Goal: Task Accomplishment & Management: Manage account settings

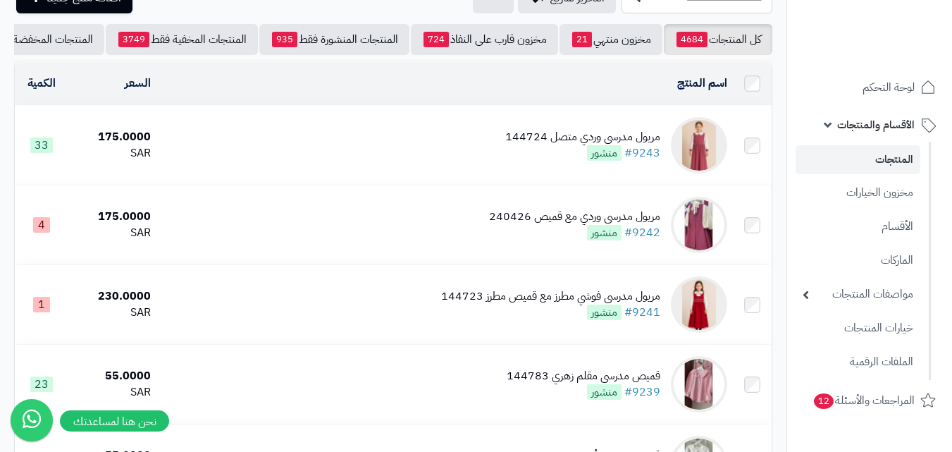
scroll to position [211, 0]
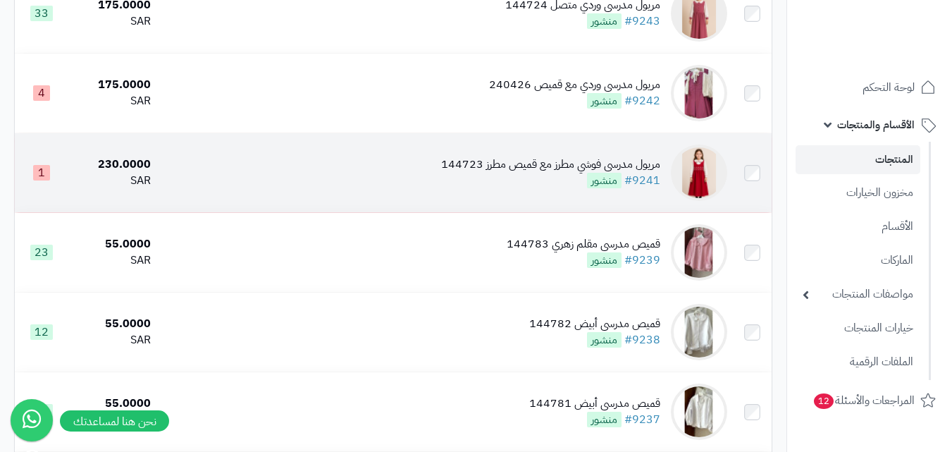
click at [713, 181] on img at bounding box center [699, 172] width 56 height 56
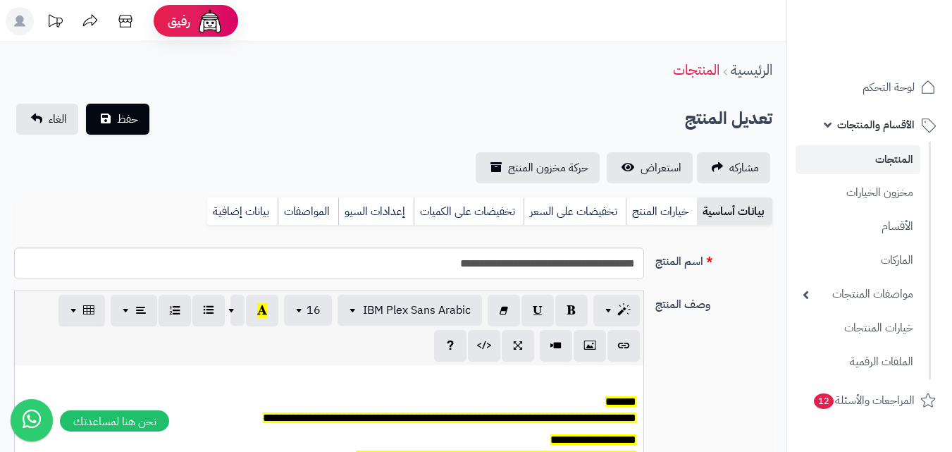
scroll to position [116, 0]
drag, startPoint x: 669, startPoint y: 208, endPoint x: 643, endPoint y: 208, distance: 26.8
click at [667, 208] on link "خيارات المنتج" at bounding box center [661, 211] width 71 height 28
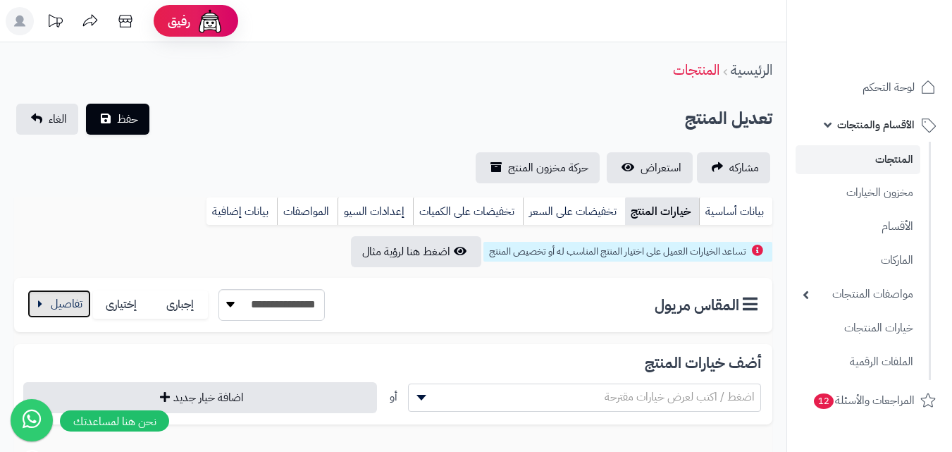
click at [60, 311] on button "button" at bounding box center [58, 304] width 63 height 28
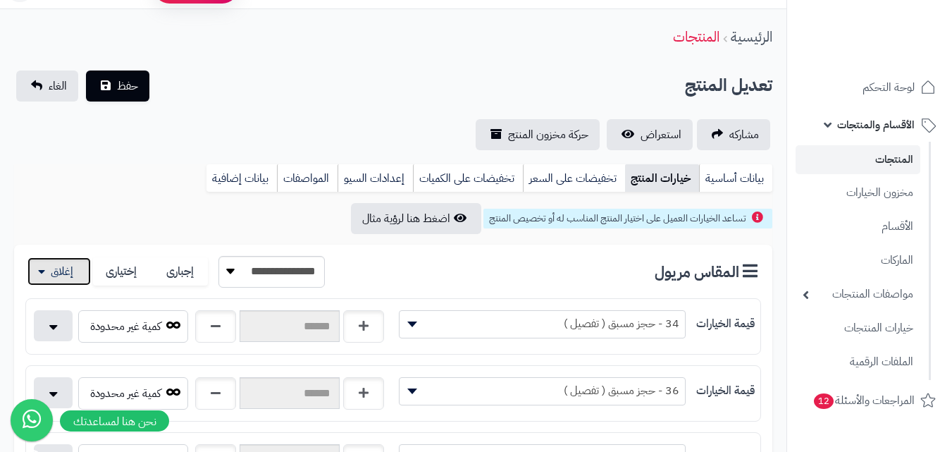
scroll to position [0, 0]
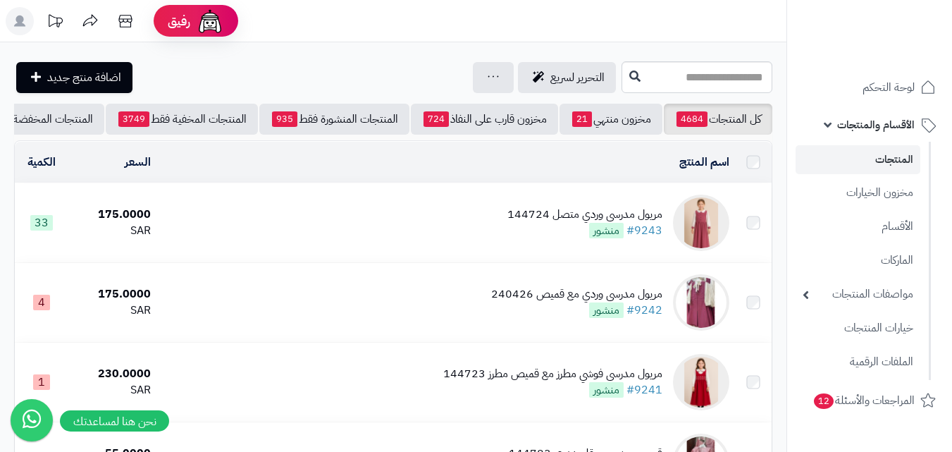
scroll to position [211, 0]
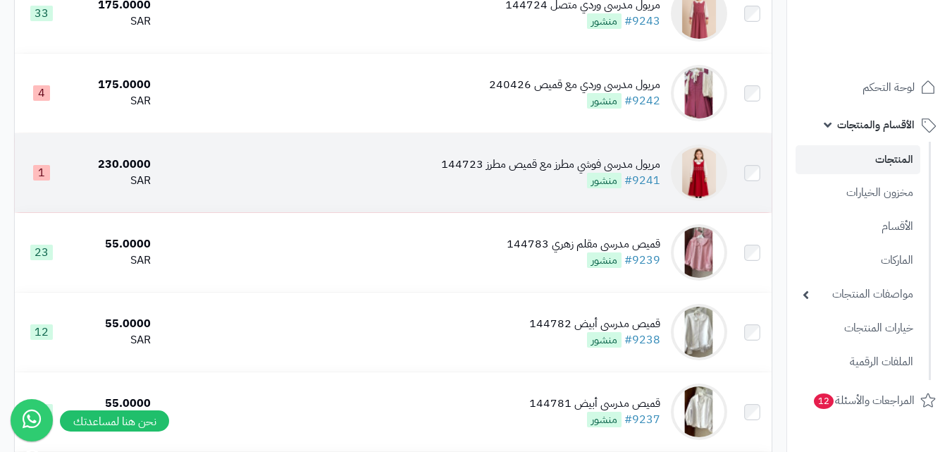
click at [703, 184] on img at bounding box center [699, 172] width 56 height 56
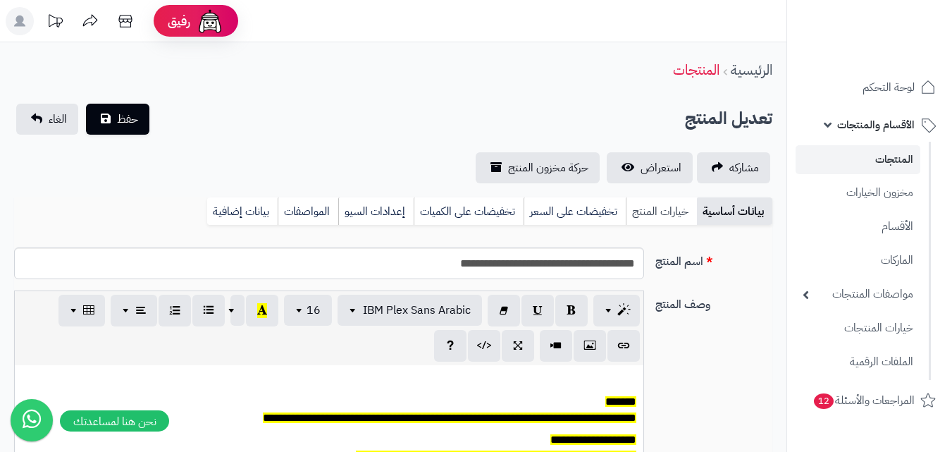
scroll to position [116, 0]
click at [662, 210] on link "خيارات المنتج" at bounding box center [661, 211] width 71 height 28
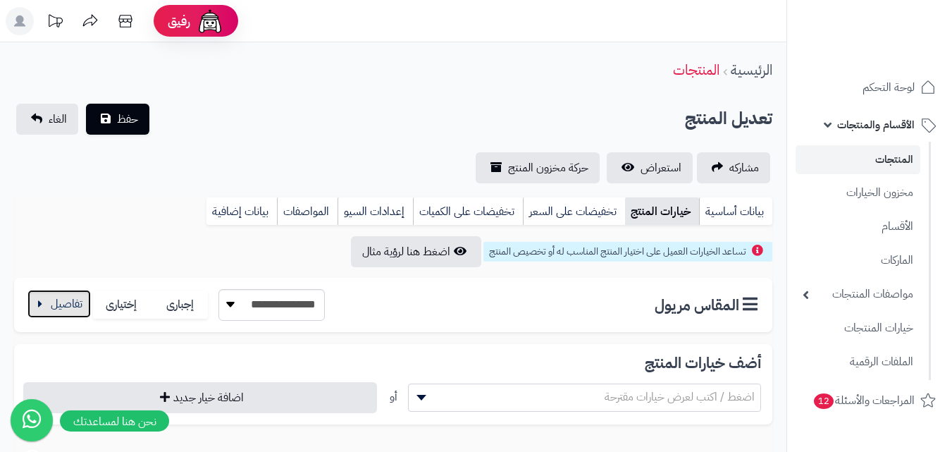
click at [58, 308] on button "button" at bounding box center [58, 304] width 63 height 28
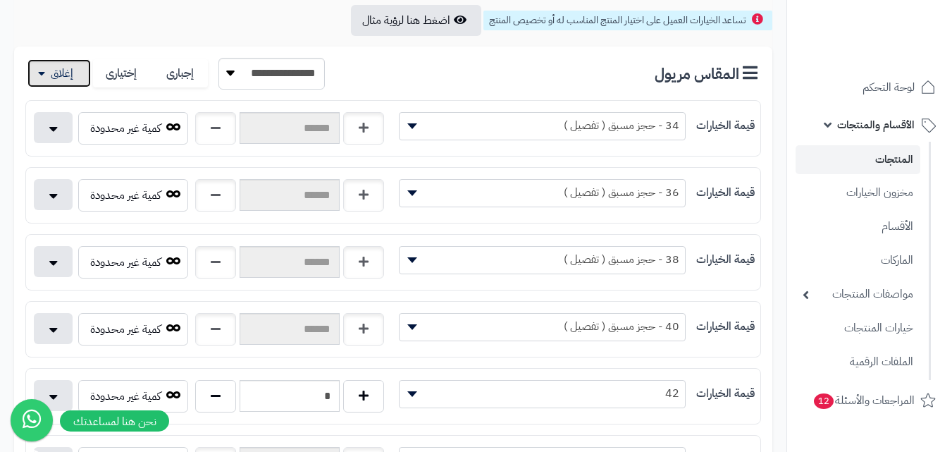
scroll to position [282, 0]
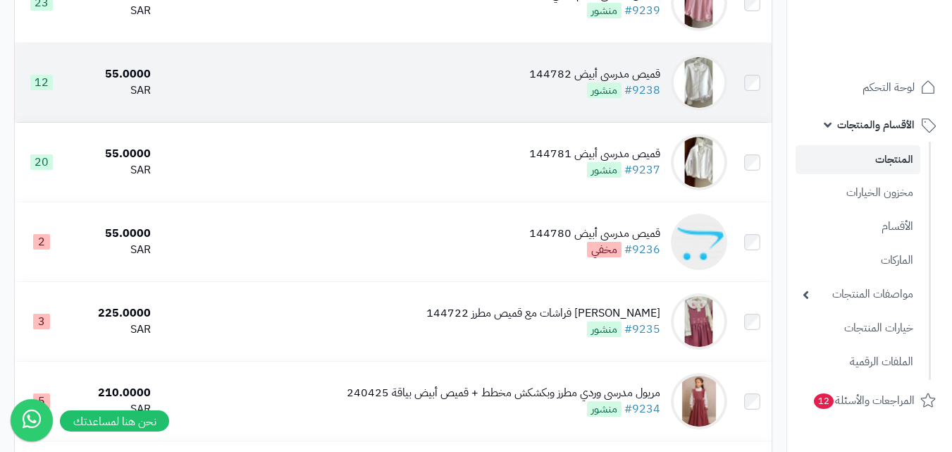
scroll to position [634, 0]
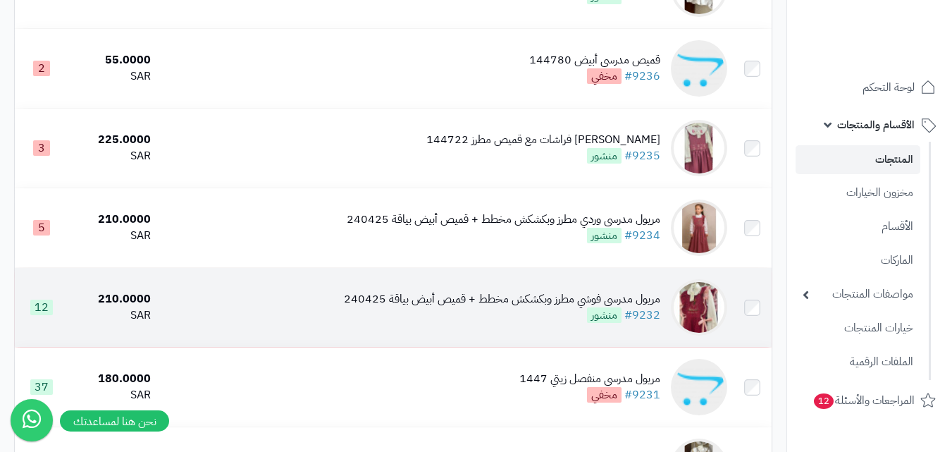
click at [703, 318] on img at bounding box center [699, 307] width 56 height 56
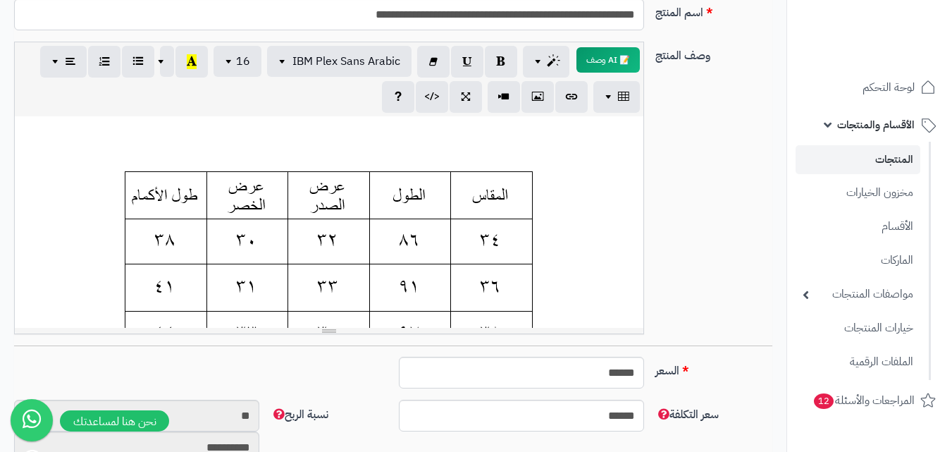
scroll to position [211, 0]
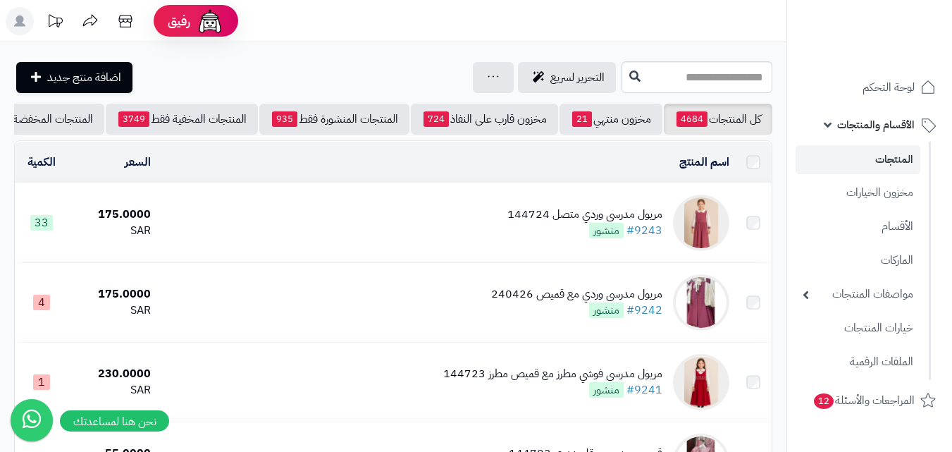
scroll to position [634, 0]
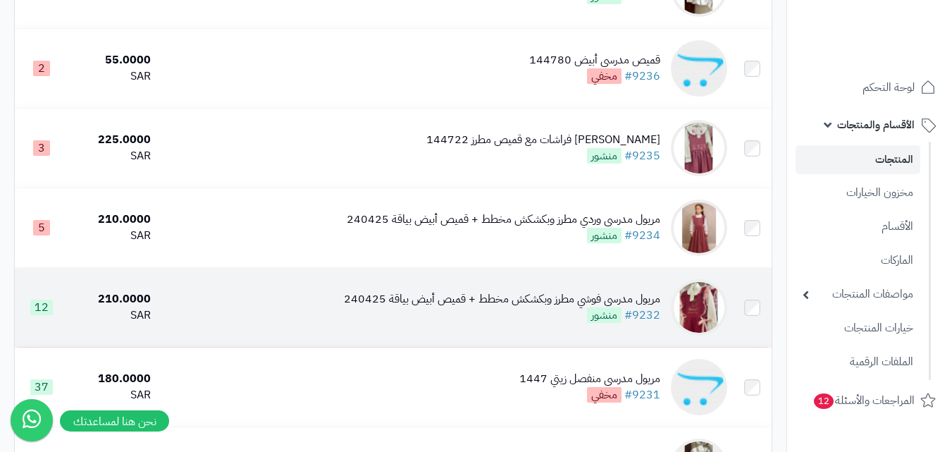
click at [717, 320] on img at bounding box center [699, 307] width 56 height 56
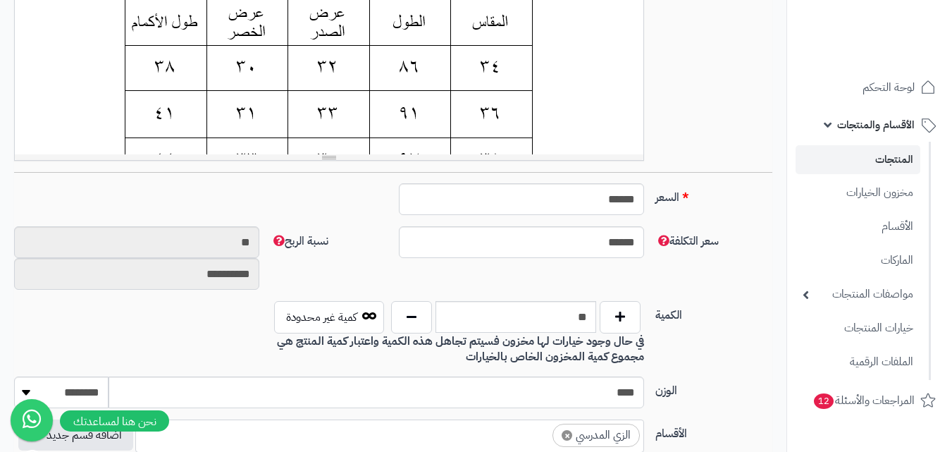
scroll to position [423, 0]
click at [422, 321] on button "button" at bounding box center [411, 315] width 41 height 32
type input "**"
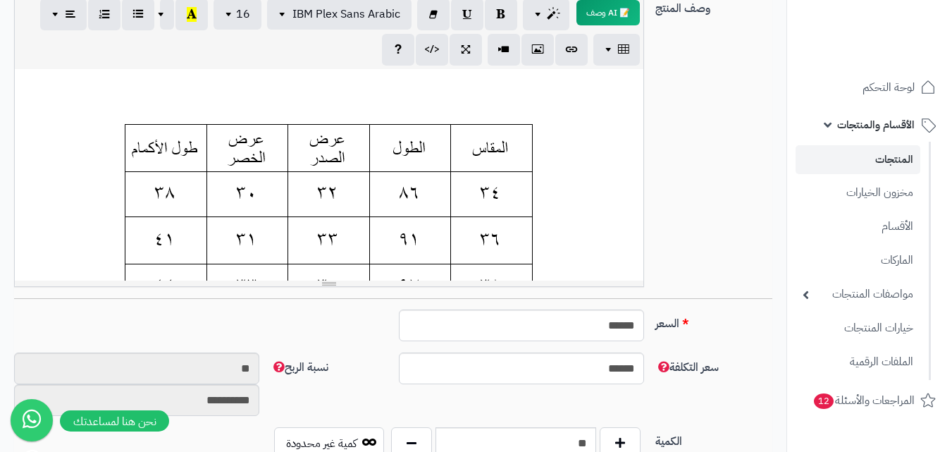
scroll to position [0, 0]
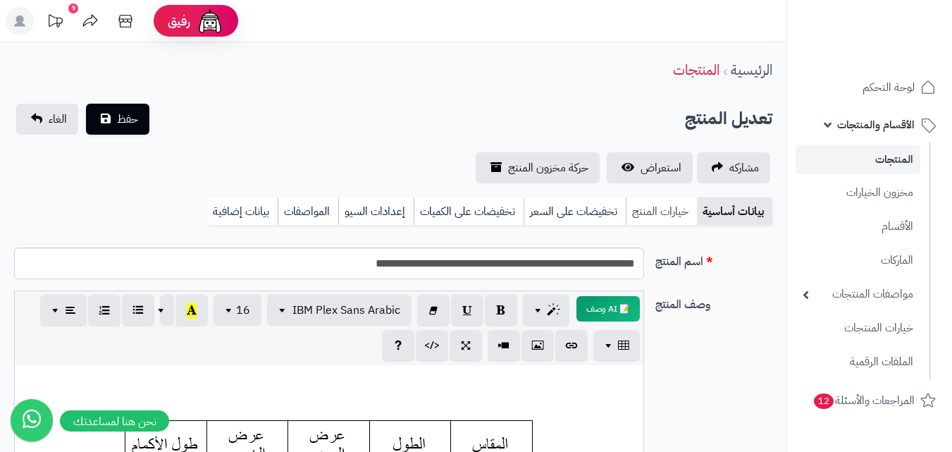
click at [675, 204] on link "خيارات المنتج" at bounding box center [661, 211] width 71 height 28
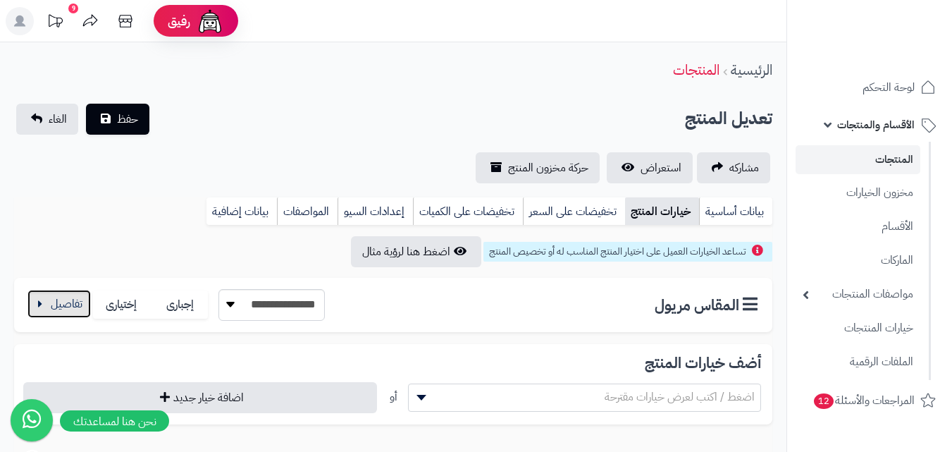
click at [50, 308] on button "button" at bounding box center [58, 304] width 63 height 28
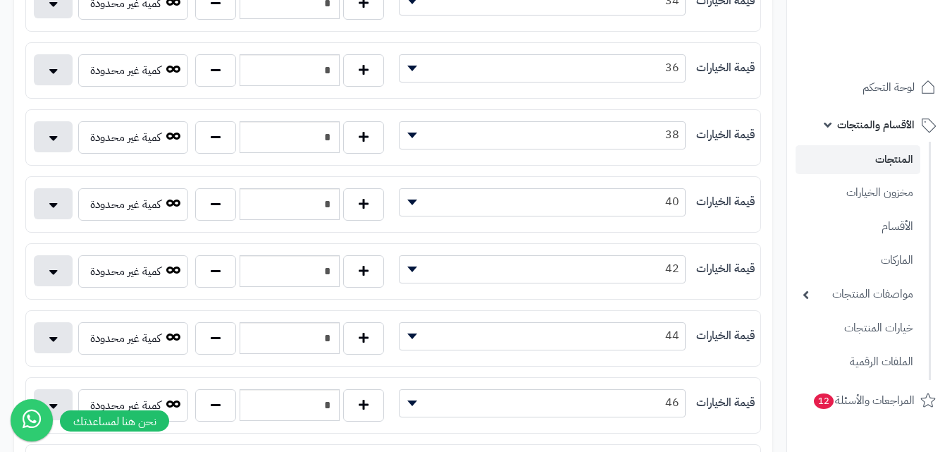
scroll to position [423, 0]
click at [210, 144] on button "button" at bounding box center [215, 136] width 41 height 32
type input "*"
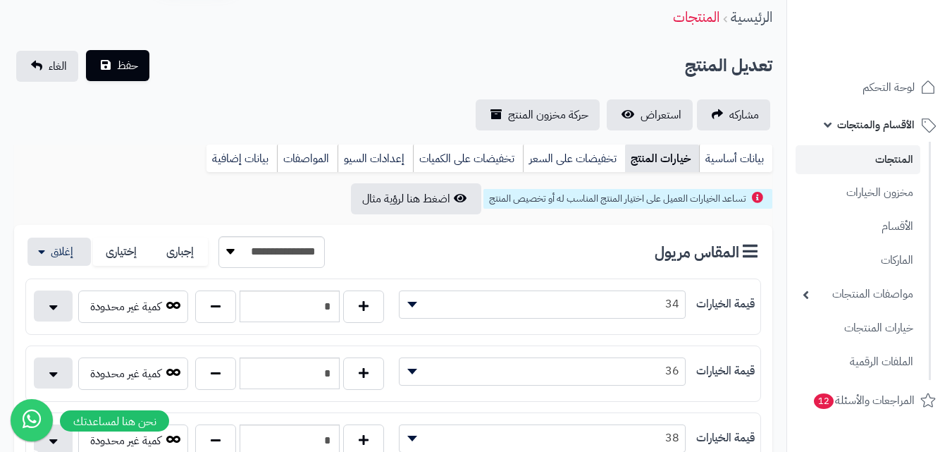
scroll to position [0, 0]
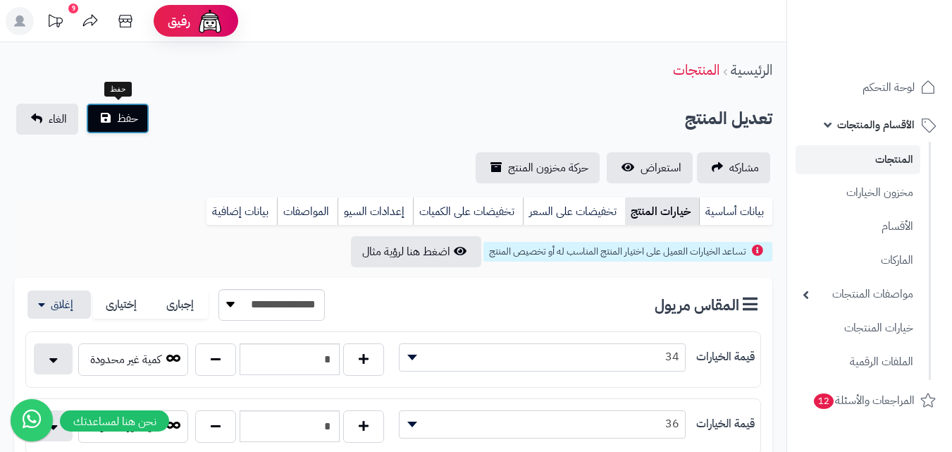
click at [118, 116] on span "حفظ" at bounding box center [127, 118] width 21 height 17
